Goal: Use online tool/utility: Use online tool/utility

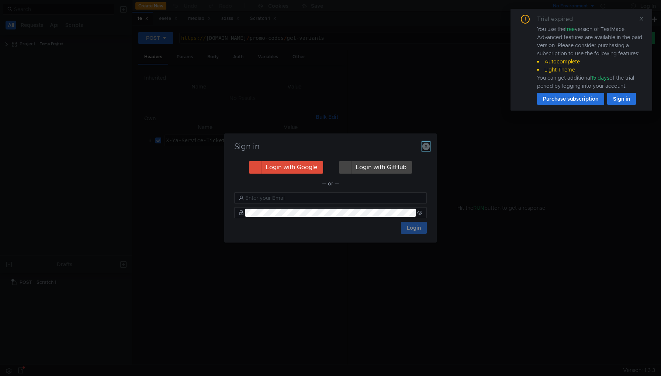
click at [426, 147] on icon "button" at bounding box center [426, 146] width 7 height 7
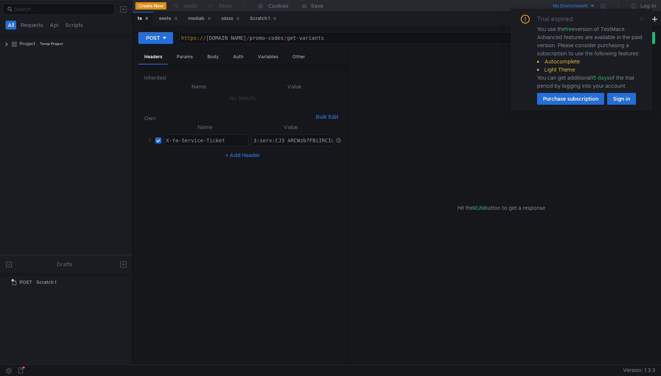
click at [641, 18] on icon at bounding box center [642, 19] width 4 height 4
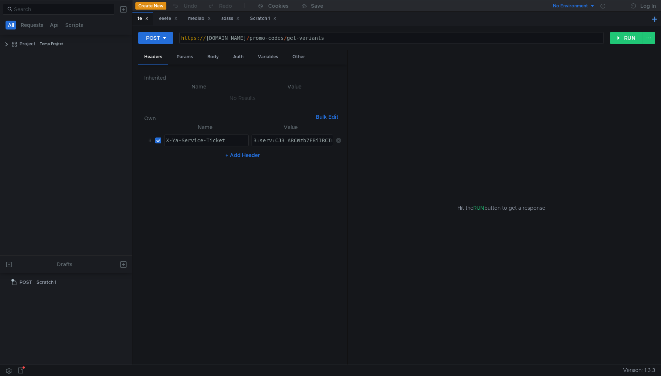
click at [653, 18] on button at bounding box center [655, 18] width 9 height 9
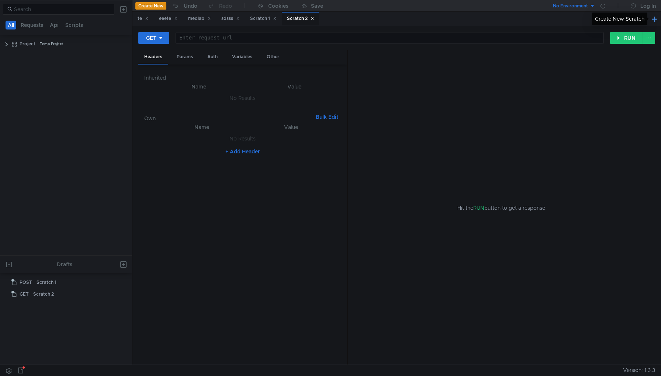
click at [657, 21] on button at bounding box center [655, 18] width 9 height 9
click at [299, 39] on div at bounding box center [390, 44] width 428 height 18
paste textarea "286990"
click at [208, 39] on div "286990" at bounding box center [390, 44] width 428 height 18
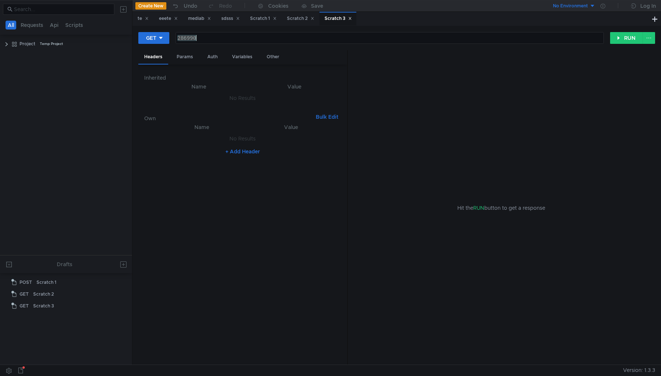
click at [208, 39] on div "286990" at bounding box center [390, 44] width 428 height 18
paste textarea "[DOMAIN_NAME][URL]"
type textarea "[DOMAIN_NAME][URL]"
click at [158, 42] on div at bounding box center [160, 38] width 5 height 8
click at [162, 63] on li "POST" at bounding box center [154, 65] width 32 height 12
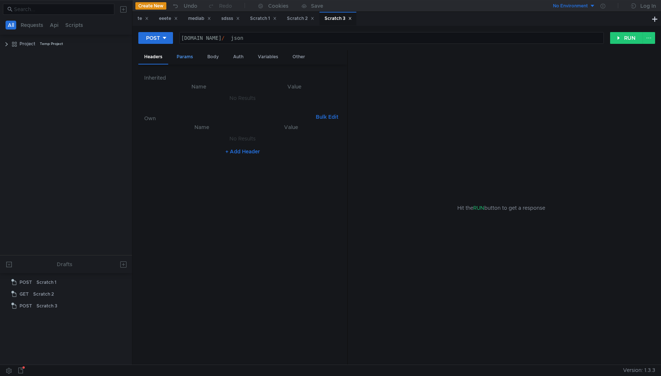
click at [187, 58] on div "Params" at bounding box center [185, 57] width 28 height 14
click at [215, 62] on div "Body" at bounding box center [213, 57] width 23 height 14
click at [178, 92] on div at bounding box center [242, 228] width 197 height 287
paste textarea "{"UsersplitRequestParams":{"Restrictions":{"Service":"selector"},"SplitIds":{"P…"
type textarea "{"UsersplitRequestParams":{"Restrictions":{"Service":"selector"},"SplitIds":{"P…"
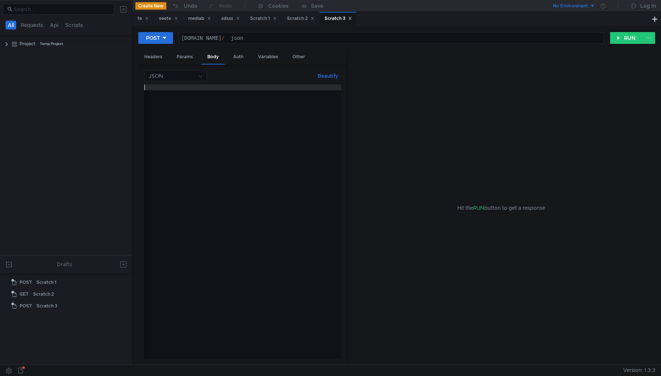
scroll to position [0, 101]
click at [337, 75] on button "Beautify" at bounding box center [328, 76] width 27 height 9
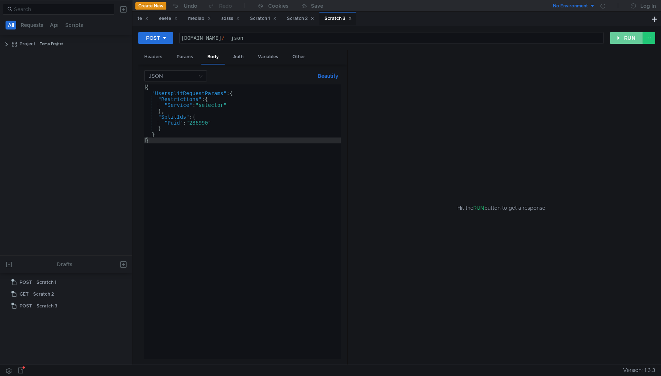
click at [635, 36] on button "RUN" at bounding box center [626, 38] width 33 height 12
click at [393, 78] on div "Headers" at bounding box center [389, 77] width 30 height 14
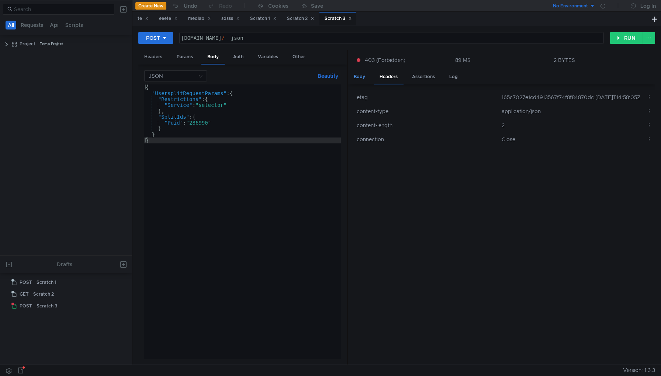
click at [361, 80] on div "Body" at bounding box center [359, 77] width 23 height 14
click at [395, 96] on span "JSON" at bounding box center [396, 95] width 14 height 7
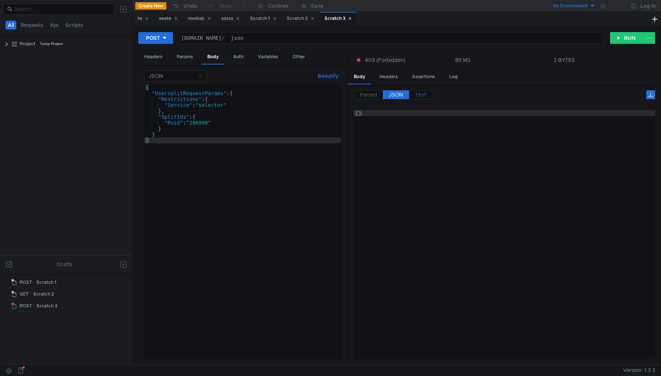
click at [424, 96] on span "Text" at bounding box center [420, 95] width 11 height 7
click at [366, 96] on span "Parsed" at bounding box center [368, 95] width 17 height 7
click at [371, 97] on span "Parsed" at bounding box center [368, 95] width 17 height 7
click at [223, 39] on div "uaas.search.yandex.net / __json__" at bounding box center [392, 44] width 424 height 18
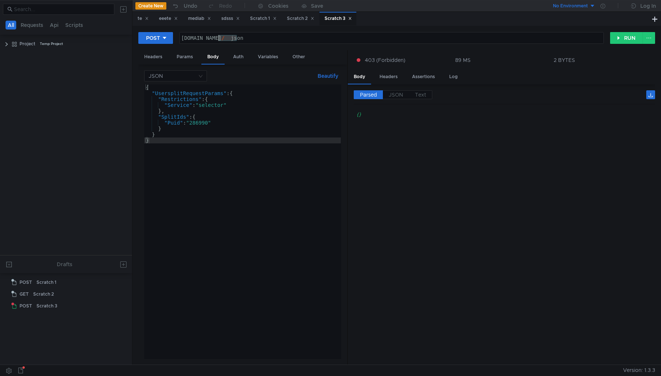
click at [257, 36] on div "uaas.search.yandex.net / __json__" at bounding box center [392, 44] width 424 height 18
drag, startPoint x: 251, startPoint y: 36, endPoint x: 165, endPoint y: 36, distance: 86.0
click at [165, 36] on div "POST uaas.search.yandex.net/__json__ uaas.search.yandex.net / __json__ הההההההה…" at bounding box center [374, 38] width 472 height 13
click at [398, 95] on span "JSON" at bounding box center [396, 95] width 14 height 7
click at [414, 95] on label "Text" at bounding box center [420, 94] width 23 height 9
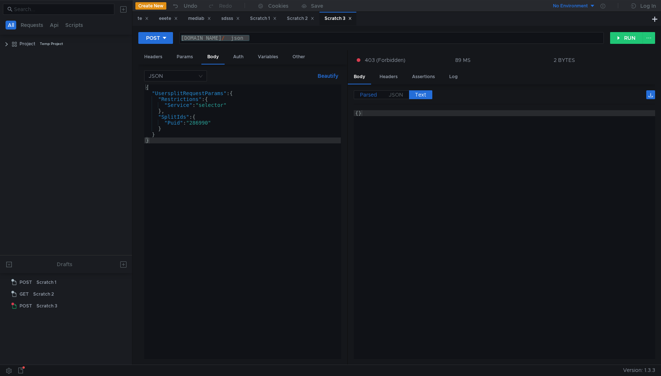
click at [368, 93] on span "Parsed" at bounding box center [368, 95] width 17 height 7
click at [386, 80] on div "Headers" at bounding box center [389, 77] width 30 height 14
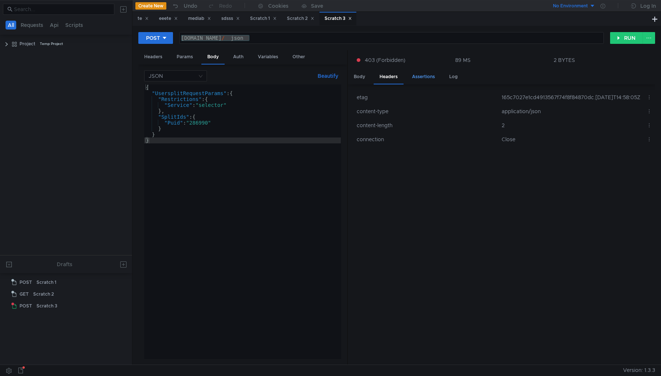
click at [421, 80] on div "Assertions" at bounding box center [423, 77] width 35 height 14
click at [354, 80] on div "Body" at bounding box center [359, 77] width 23 height 14
click at [305, 34] on div "uaas.search.yandex.net / __json__" at bounding box center [392, 37] width 424 height 11
